Goal: Find contact information: Find contact information

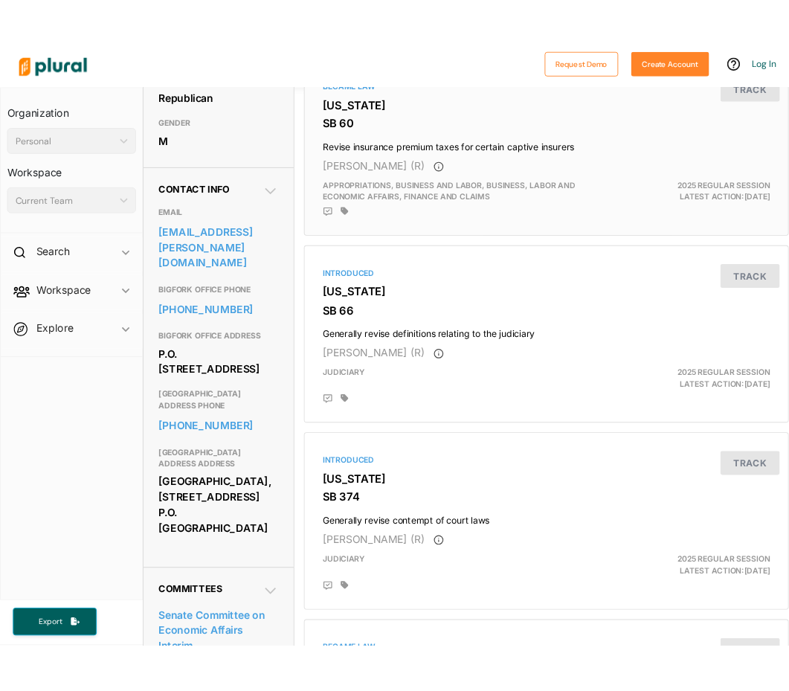
scroll to position [446, 0]
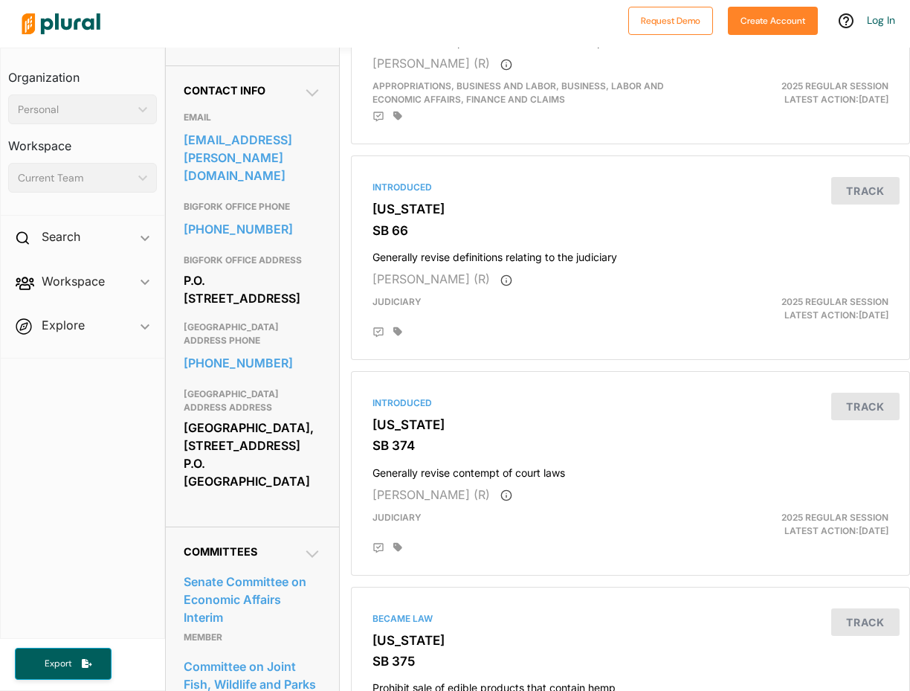
drag, startPoint x: 293, startPoint y: 284, endPoint x: 235, endPoint y: 351, distance: 88.6
drag, startPoint x: 235, startPoint y: 351, endPoint x: 115, endPoint y: 466, distance: 166.2
click at [115, 466] on nav "Organization Personal ic_keyboard_arrow_down Personal Workspace Current Team ic…" at bounding box center [82, 343] width 165 height 591
drag, startPoint x: 292, startPoint y: 306, endPoint x: 178, endPoint y: 290, distance: 115.7
click at [178, 290] on div "Contact Info EMAIL [EMAIL_ADDRESS][PERSON_NAME][DOMAIN_NAME] BIGFORK OFFICE PHO…" at bounding box center [253, 295] width 174 height 461
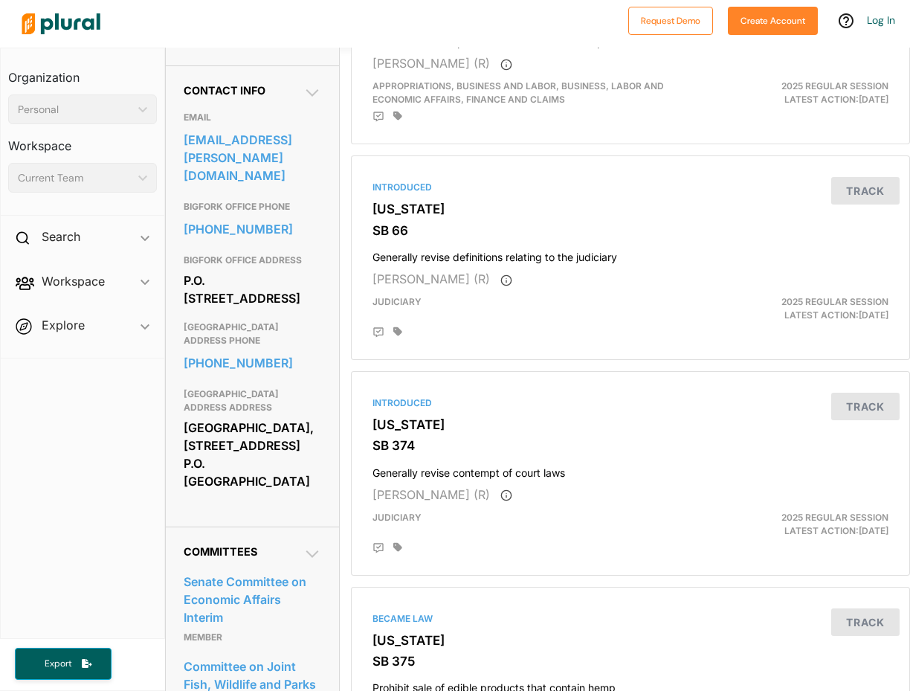
copy div "P.O. [STREET_ADDRESS]"
